Goal: Task Accomplishment & Management: Manage account settings

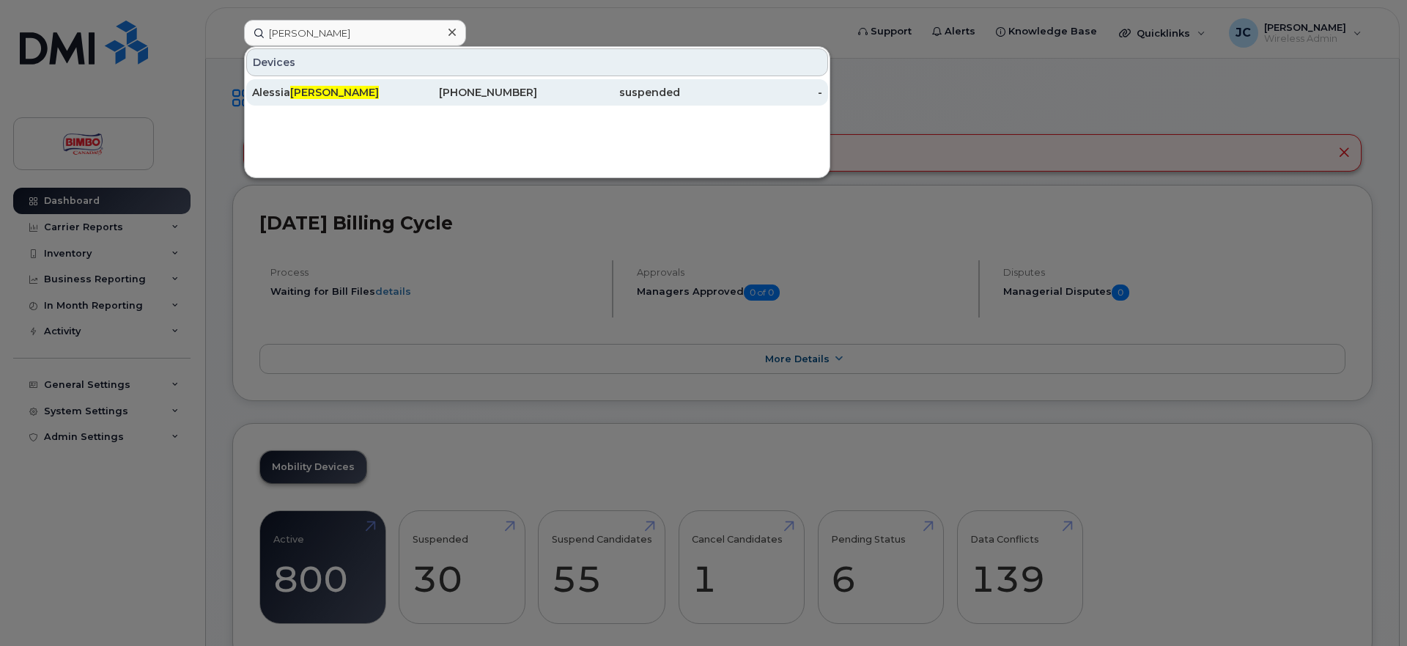
type input "[PERSON_NAME]"
click at [291, 93] on div "[PERSON_NAME]" at bounding box center [323, 92] width 143 height 15
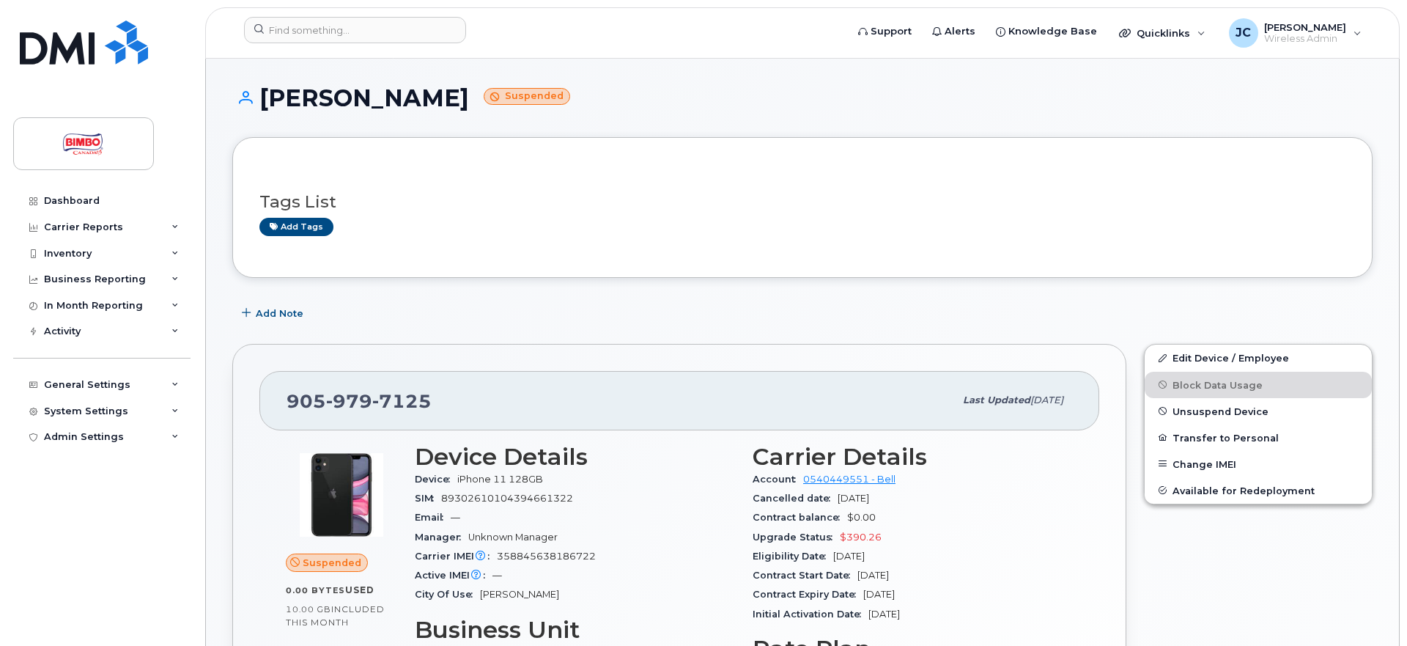
click at [1198, 413] on span "Unsuspend Device" at bounding box center [1221, 410] width 96 height 11
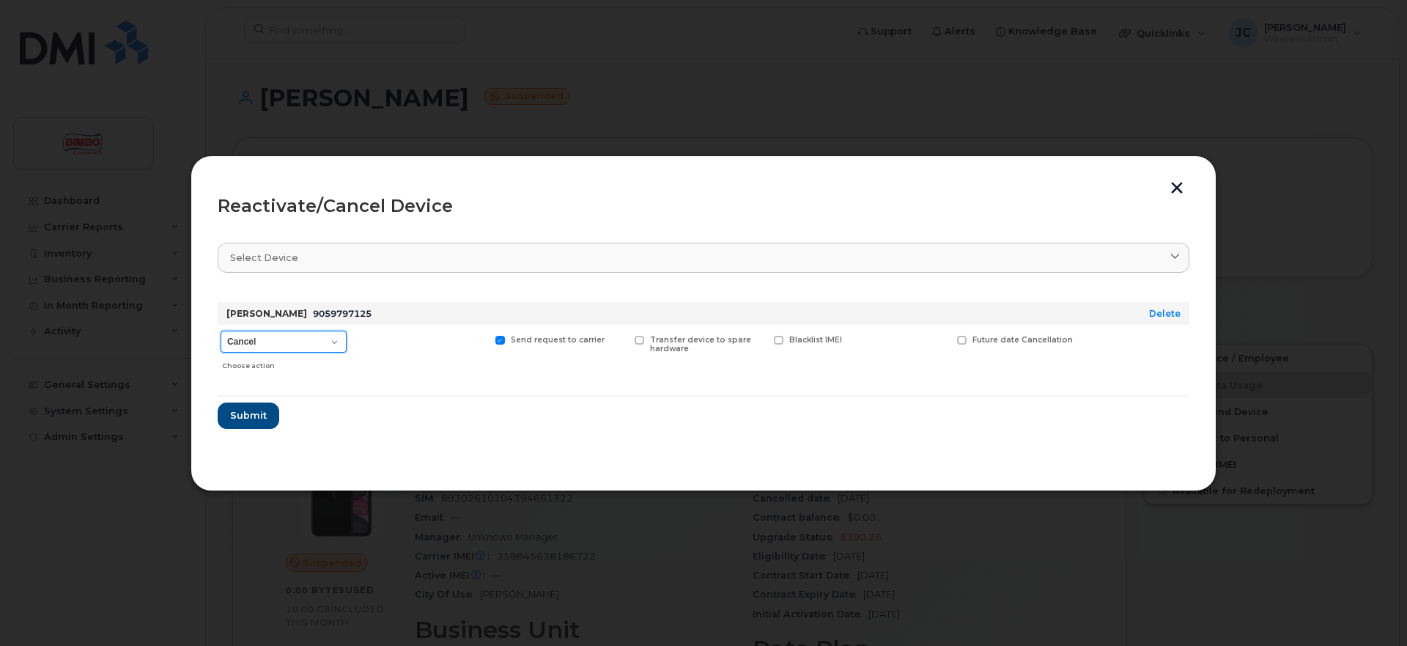
click at [221, 331] on select "Cancel Suspend - Extend Suspension Reactivate" at bounding box center [284, 342] width 126 height 22
select select "[object Object]"
click option "Reactivate" at bounding box center [0, 0] width 0 height 0
click at [244, 412] on span "Submit" at bounding box center [247, 415] width 37 height 14
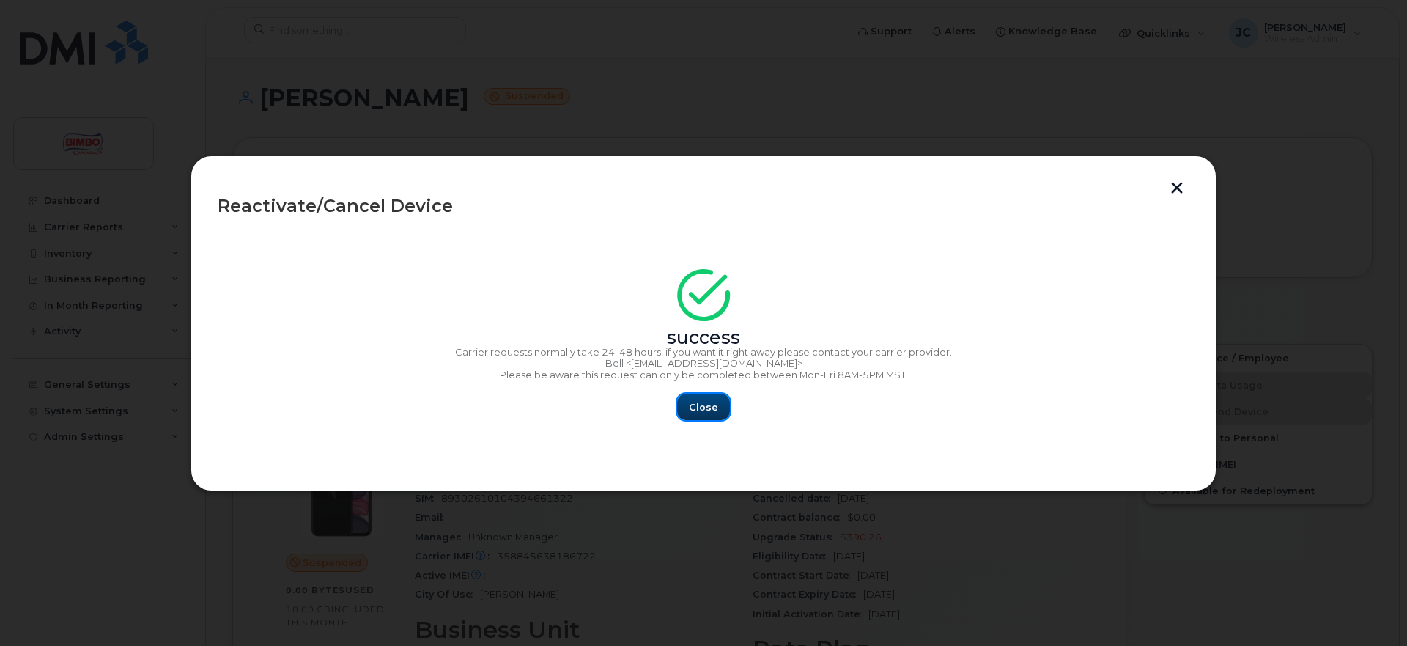
click at [705, 405] on span "Close" at bounding box center [703, 407] width 29 height 14
